Goal: Task Accomplishment & Management: Complete application form

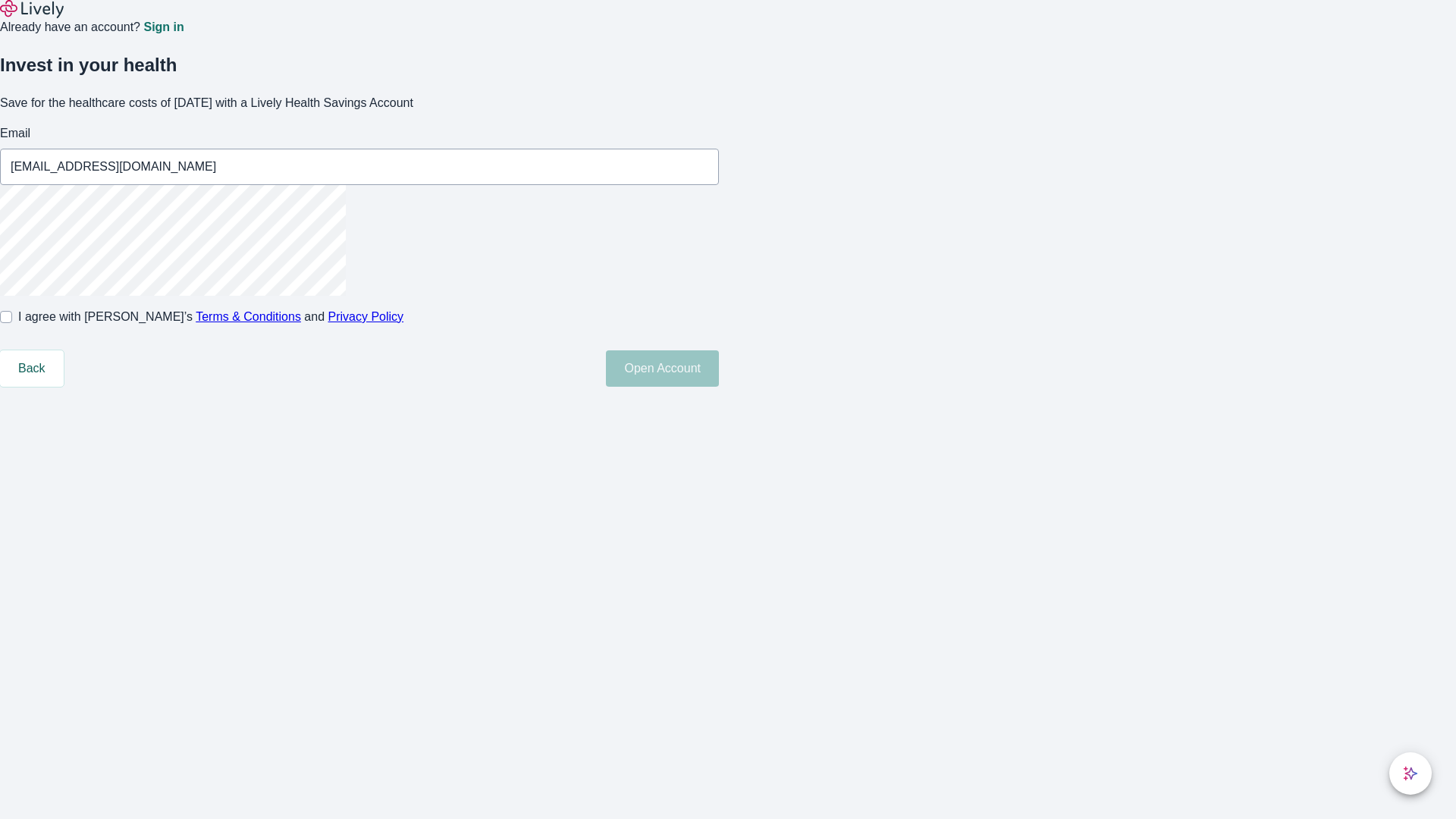
click at [12, 323] on input "I agree with Lively’s Terms & Conditions and Privacy Policy" at bounding box center [6, 317] width 12 height 12
checkbox input "true"
click at [719, 387] on button "Open Account" at bounding box center [662, 368] width 113 height 36
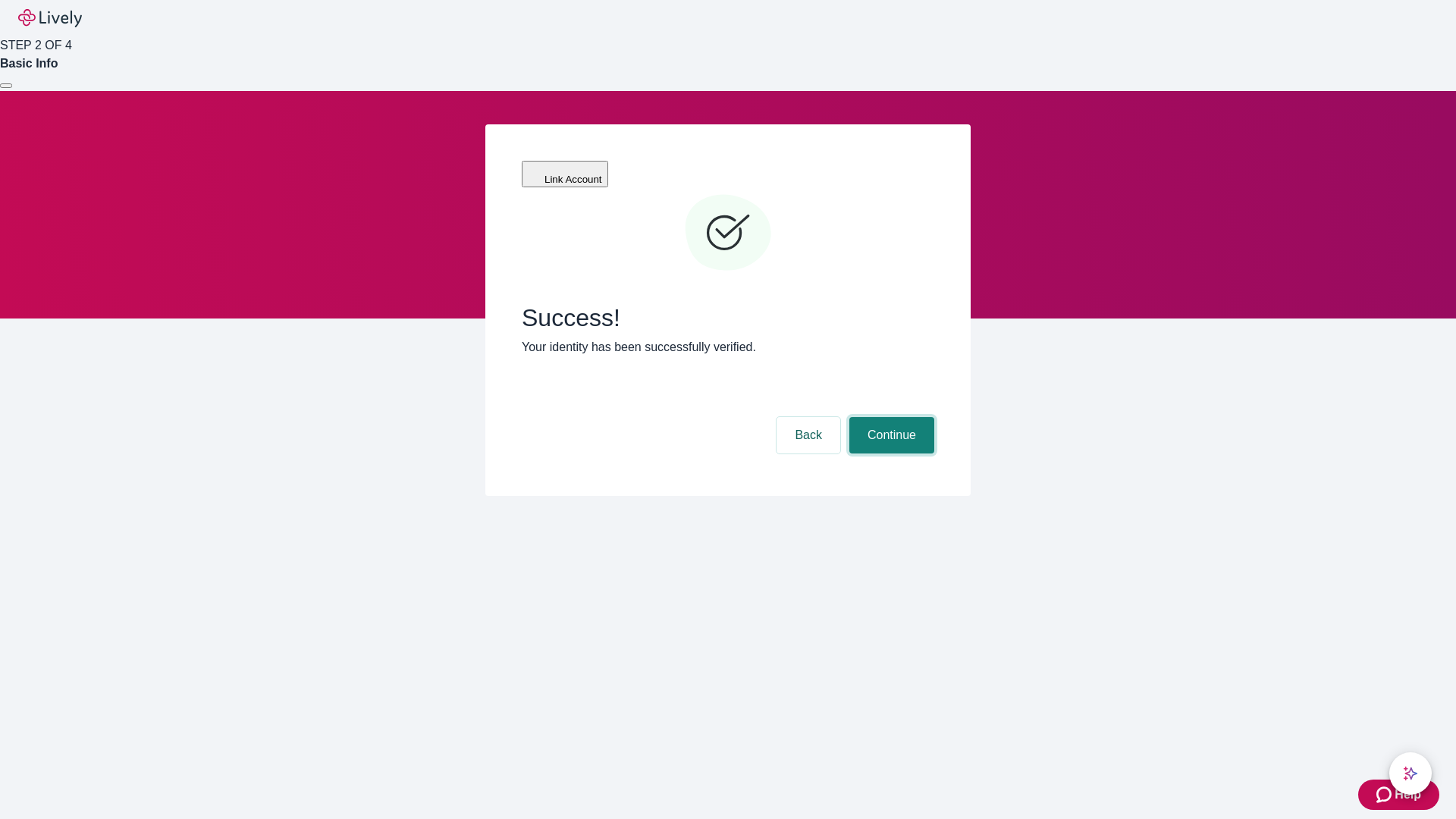
click at [890, 417] on button "Continue" at bounding box center [892, 435] width 85 height 36
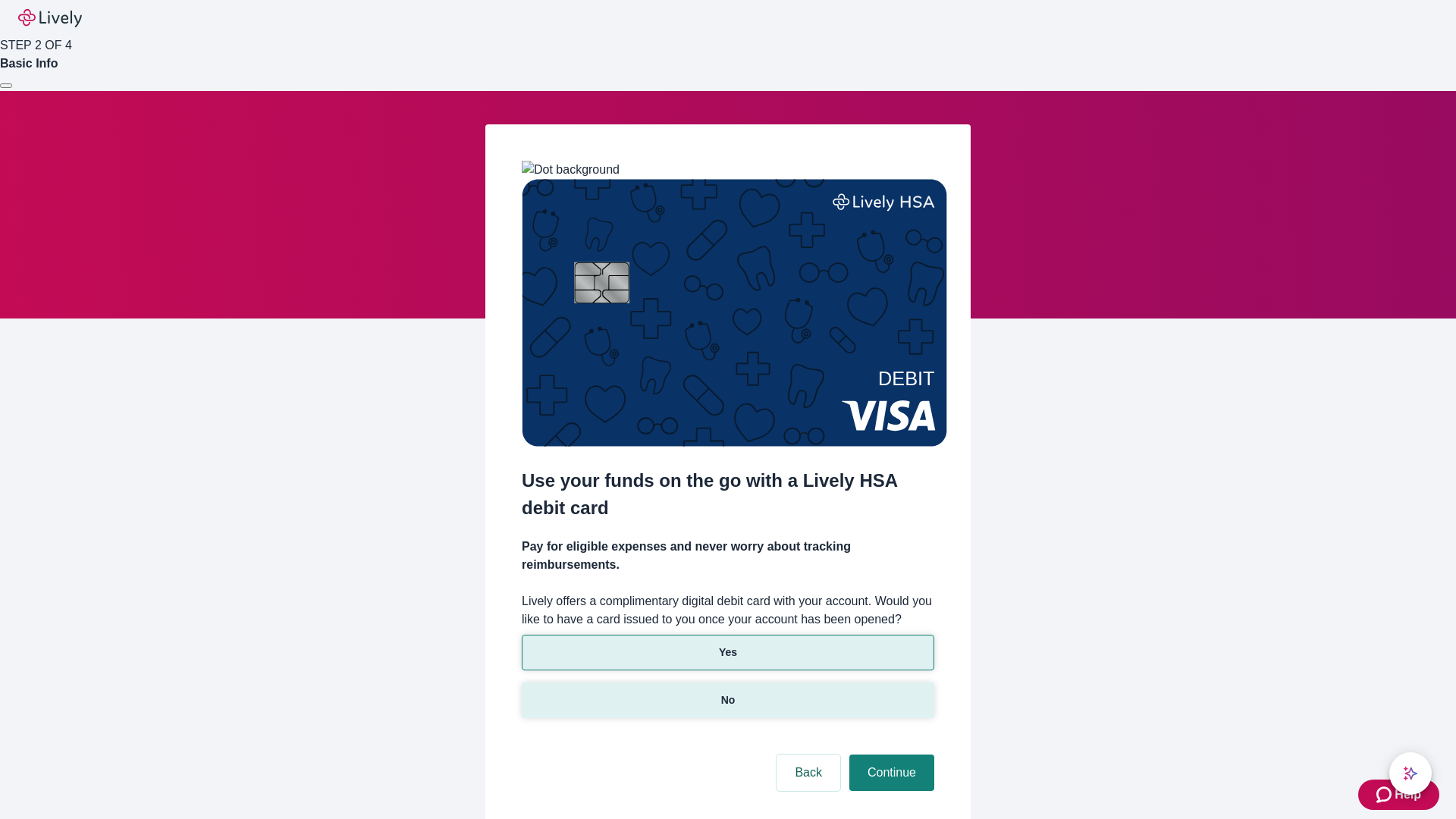
click at [727, 692] on p "No" at bounding box center [728, 700] width 15 height 16
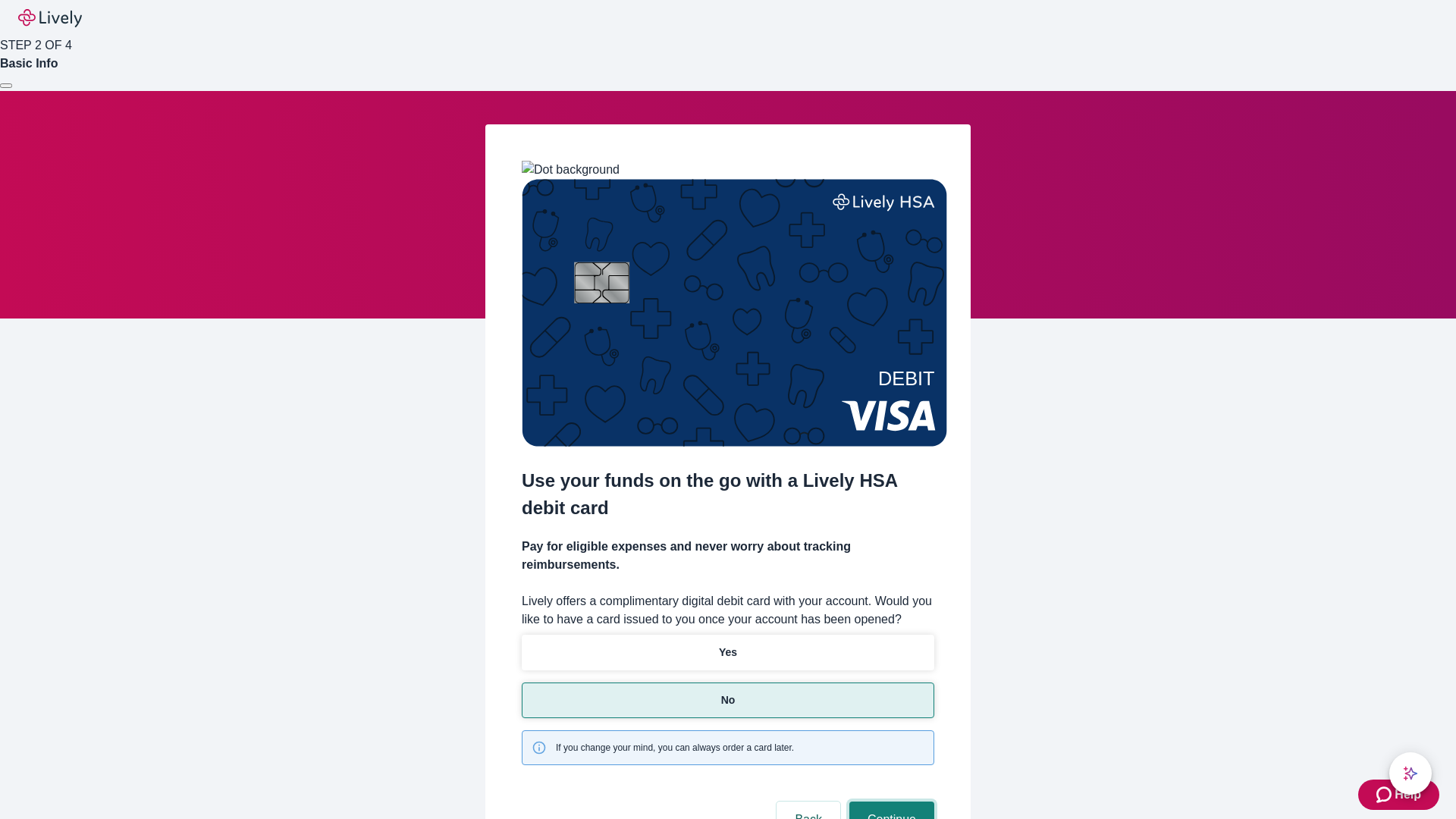
click at [890, 801] on button "Continue" at bounding box center [892, 819] width 85 height 36
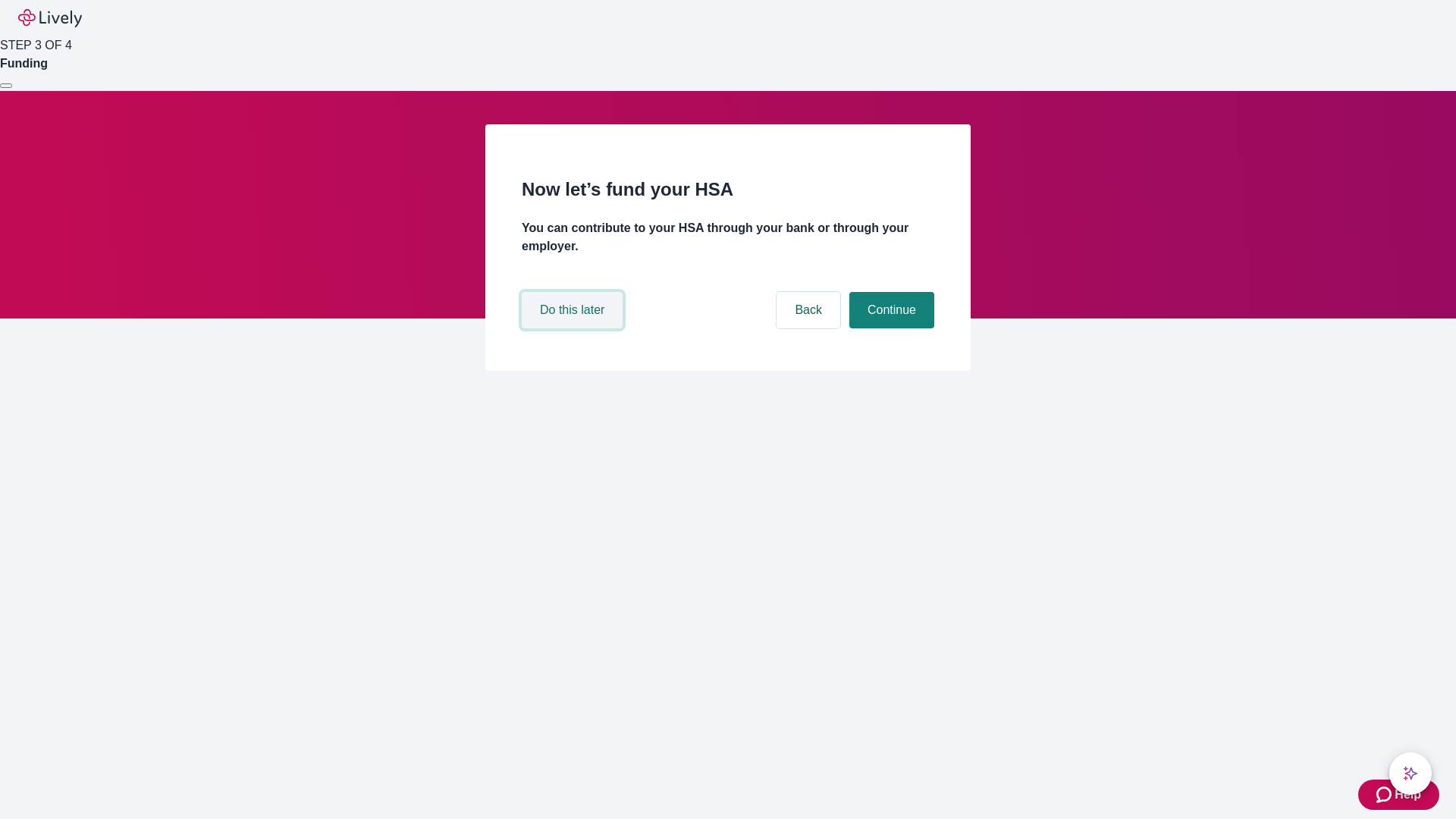
click at [574, 328] on button "Do this later" at bounding box center [572, 310] width 101 height 36
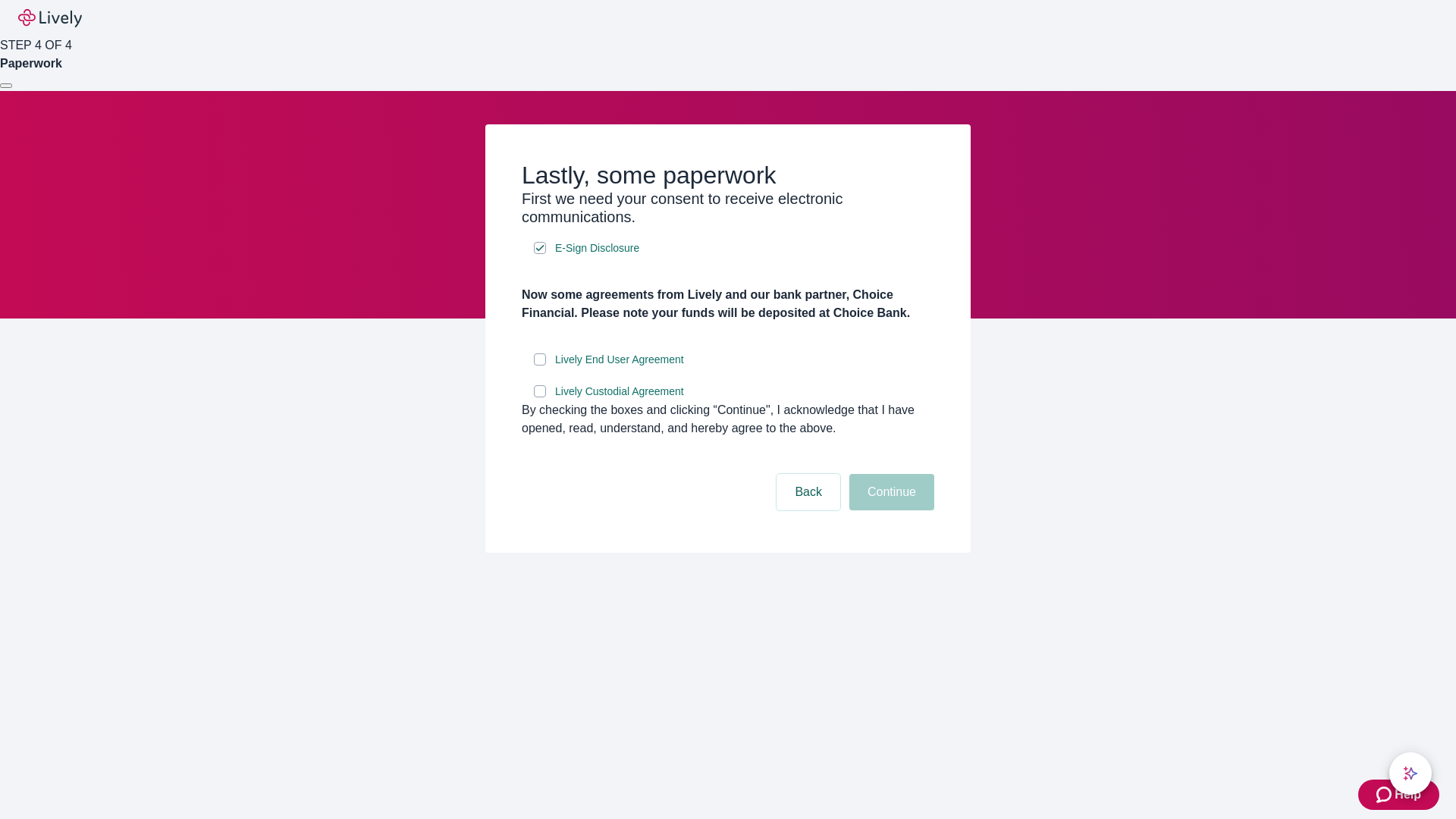
click at [540, 365] on input "Lively End User Agreement" at bounding box center [540, 359] width 12 height 12
checkbox input "true"
click at [540, 397] on input "Lively Custodial Agreement" at bounding box center [540, 392] width 12 height 12
checkbox input "true"
click at [890, 511] on button "Continue" at bounding box center [892, 491] width 85 height 36
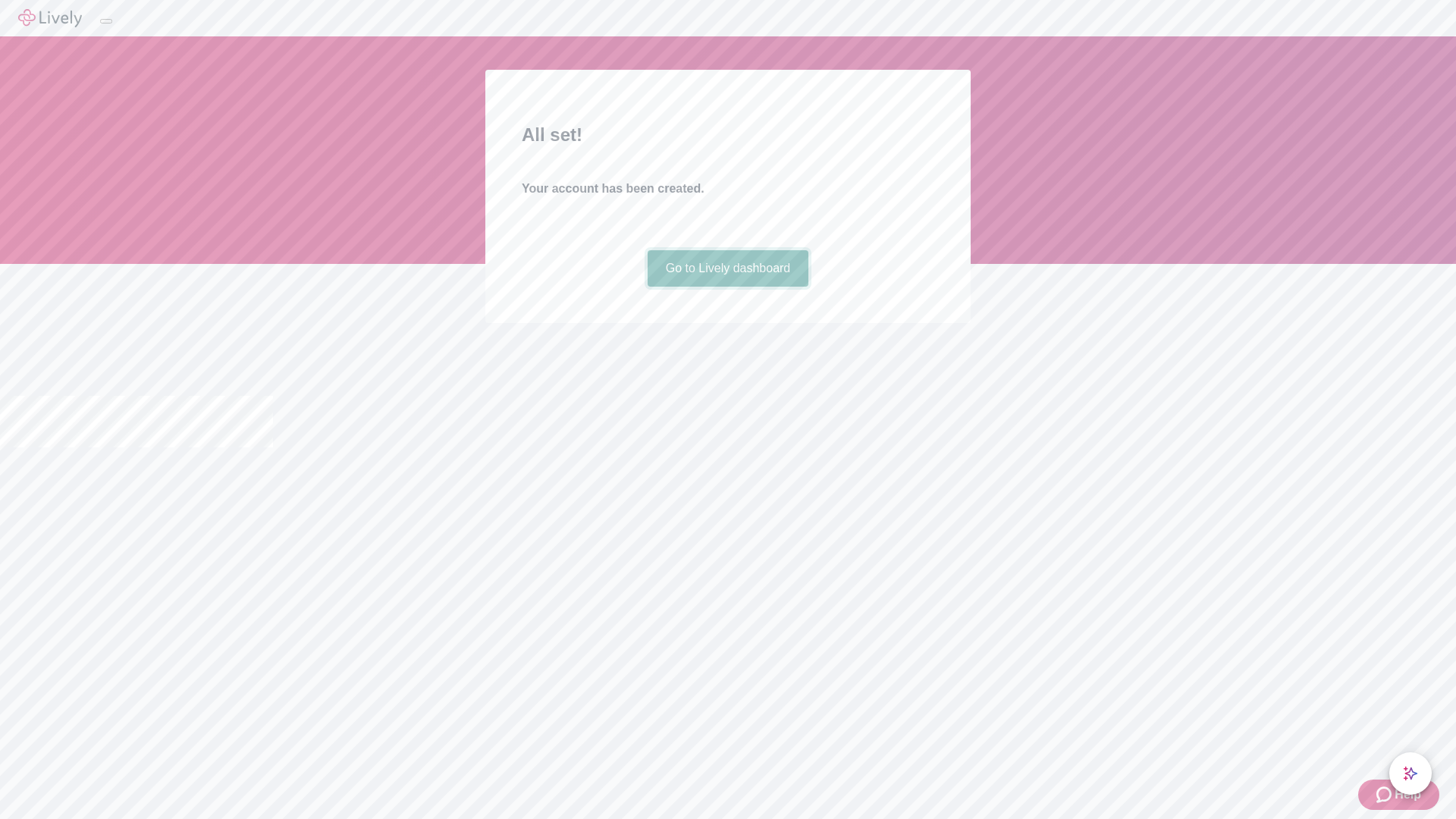
click at [727, 287] on link "Go to Lively dashboard" at bounding box center [728, 268] width 162 height 36
